Goal: Communication & Community: Answer question/provide support

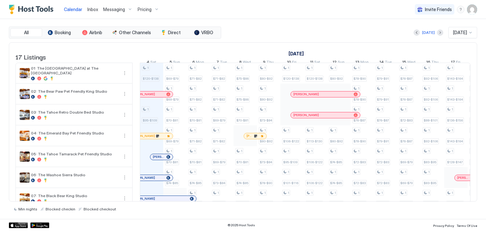
click at [89, 8] on span "Inbox" at bounding box center [92, 9] width 11 height 5
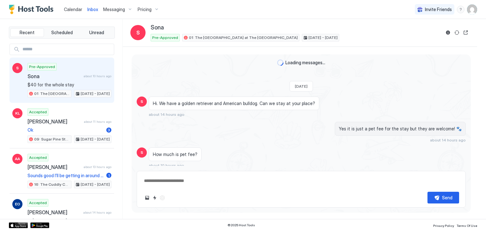
scroll to position [26, 0]
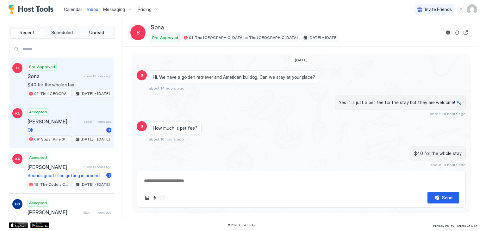
click at [46, 118] on span "[PERSON_NAME]" at bounding box center [55, 121] width 54 height 6
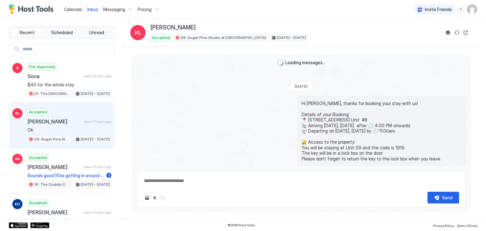
scroll to position [265, 0]
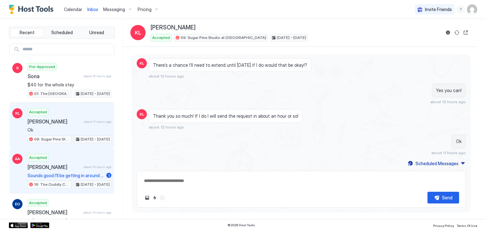
click at [62, 170] on div "Accepted [PERSON_NAME] about 13 hours ago Sounds good I’ll be getting in around…" at bounding box center [70, 171] width 84 height 35
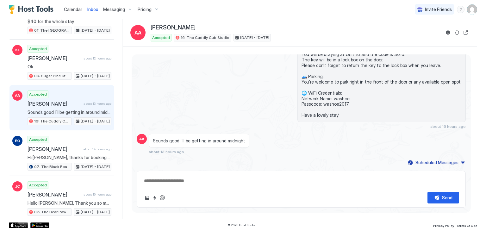
scroll to position [72, 0]
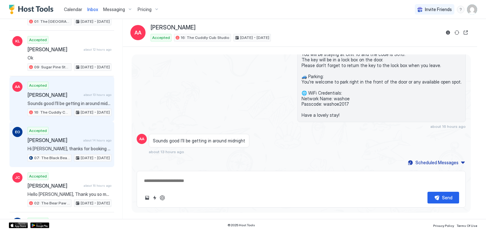
click at [55, 142] on div "Accepted [PERSON_NAME] about 14 hours ago Hi [PERSON_NAME], thanks for booking …" at bounding box center [70, 144] width 84 height 35
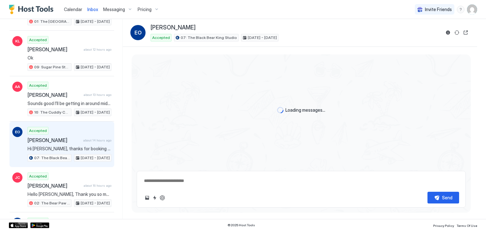
scroll to position [55, 0]
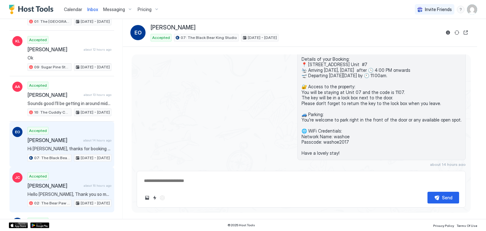
click at [84, 186] on div "[PERSON_NAME] about 16 hours ago" at bounding box center [70, 185] width 84 height 6
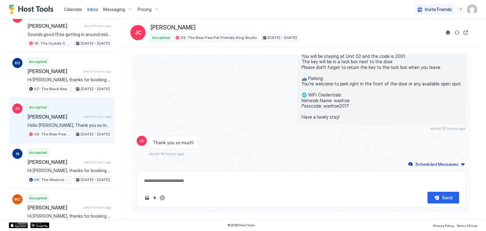
scroll to position [141, 0]
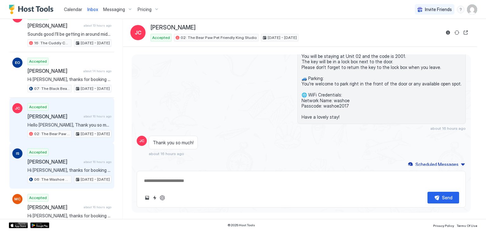
click at [75, 160] on span "[PERSON_NAME]" at bounding box center [54, 161] width 53 height 6
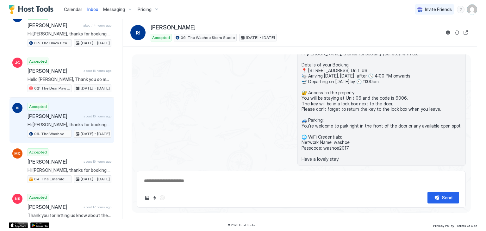
scroll to position [188, 0]
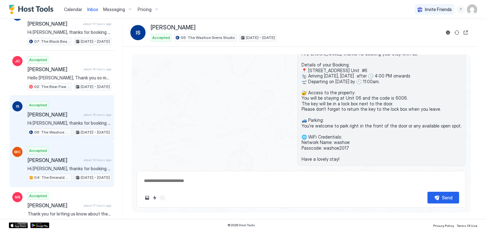
click at [75, 160] on span "[PERSON_NAME]" at bounding box center [54, 160] width 53 height 6
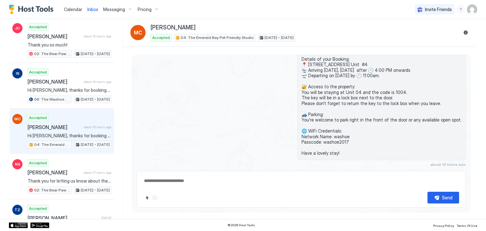
scroll to position [221, 0]
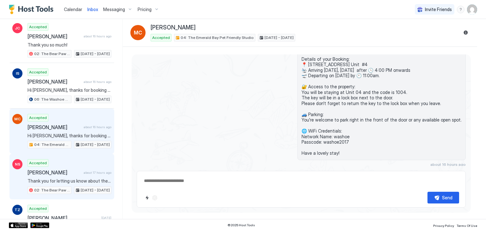
click at [77, 178] on span "Thank you for letting us know about the water pressure issue, [PERSON_NAME]. I'…" at bounding box center [70, 181] width 84 height 6
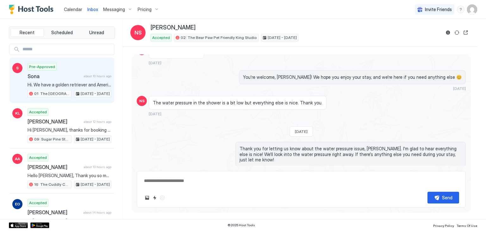
click at [70, 88] on div "Pre-Approved Sona about 10 hours ago Hi. We have a golden retriever and America…" at bounding box center [70, 80] width 84 height 35
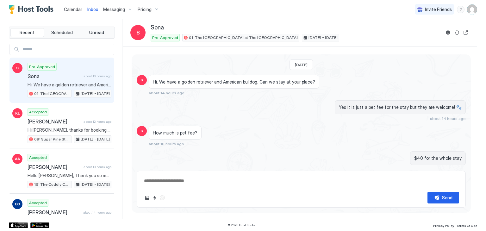
scroll to position [5, 0]
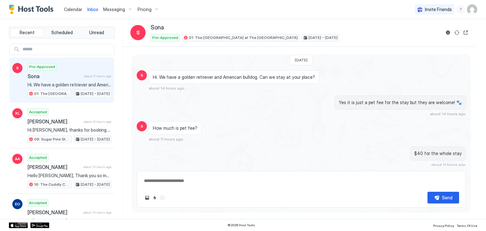
type textarea "*"
